Goal: Find specific page/section: Find specific page/section

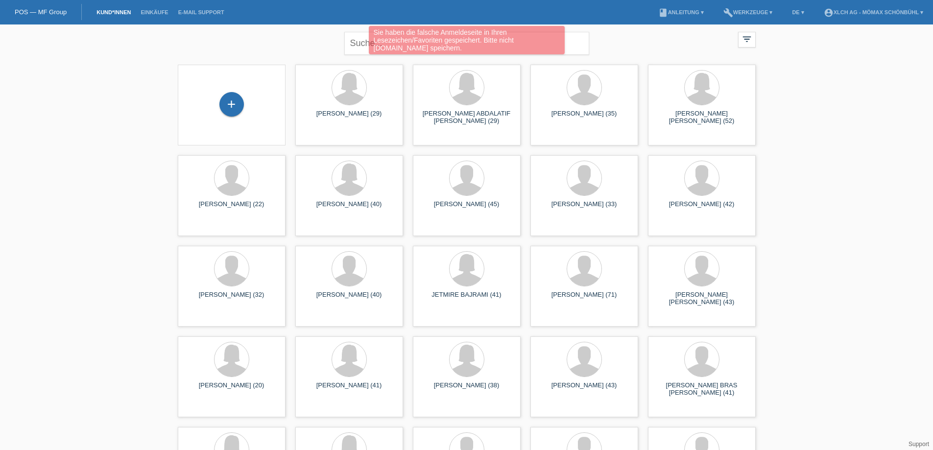
click at [352, 37] on div "Sie haben die falsche Anmeldeseite in Ihren Lesezeichen/Favoriten gespeichert. …" at bounding box center [467, 41] width 560 height 31
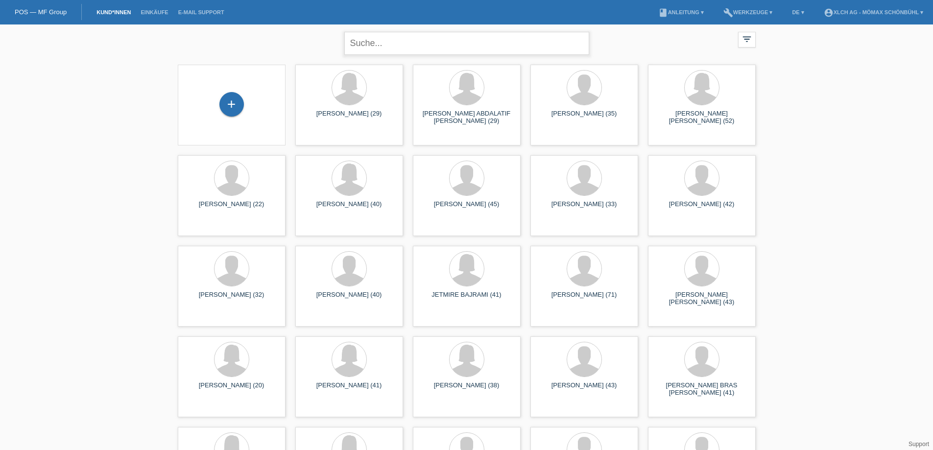
click at [353, 43] on input "text" at bounding box center [466, 43] width 245 height 23
paste input "https://login.mfgroup.ch/login?response_type=code&client_id=53b1fbae-b238-47a0-…"
type input "h"
paste input "COSIC"
type input "COSIC"
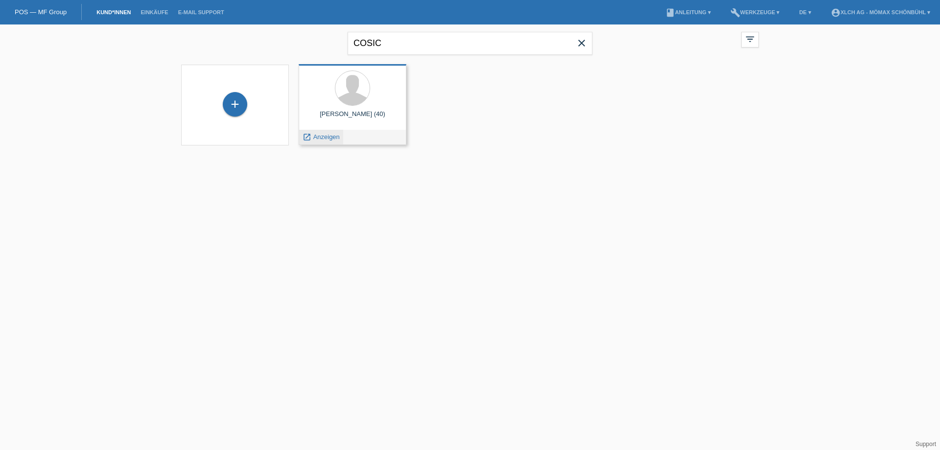
click at [327, 137] on span "Anzeigen" at bounding box center [326, 136] width 26 height 7
